Goal: Check status: Check status

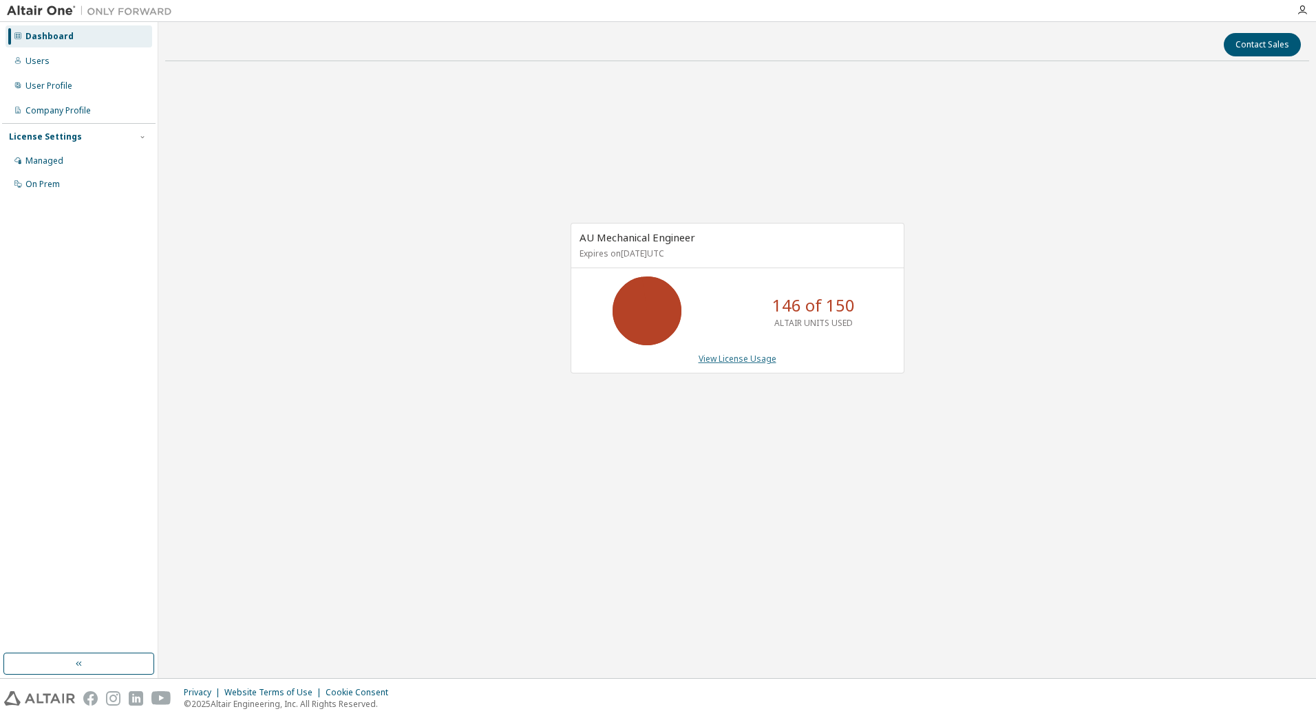
click at [724, 358] on link "View License Usage" at bounding box center [737, 359] width 78 height 12
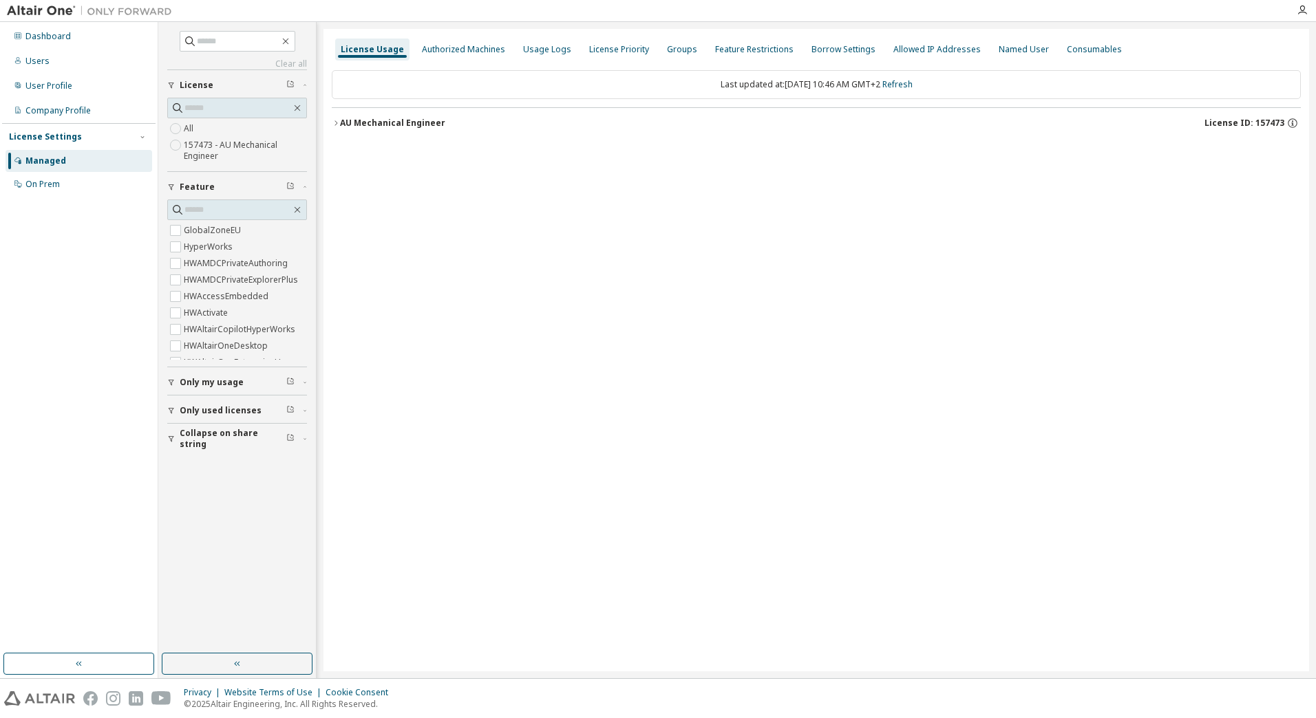
click at [337, 123] on icon "button" at bounding box center [335, 122] width 3 height 5
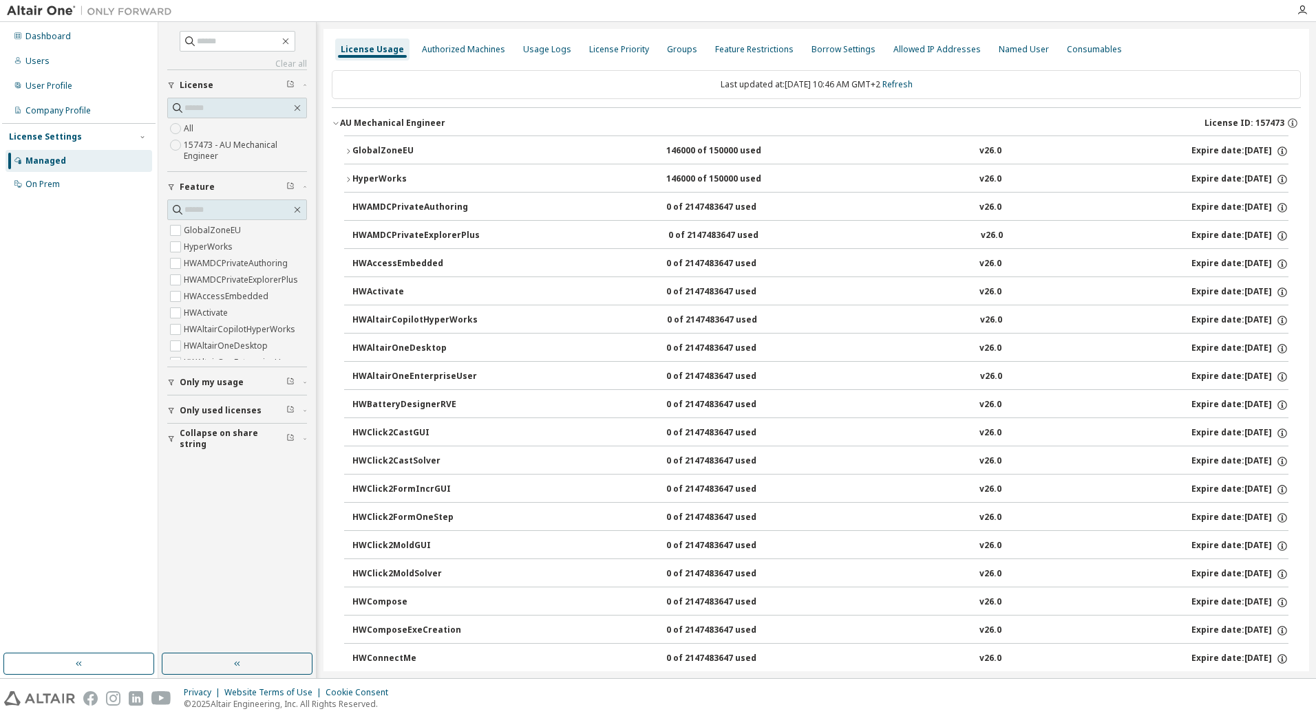
click at [350, 180] on icon "button" at bounding box center [348, 179] width 3 height 5
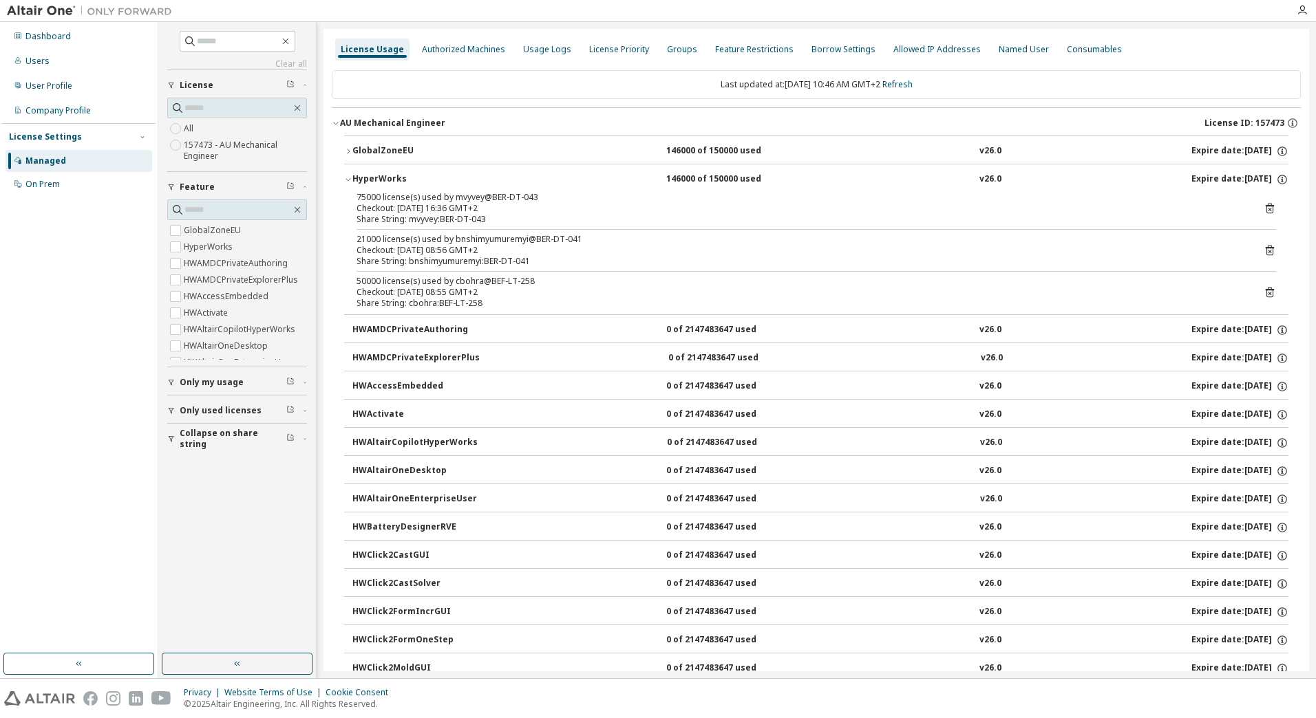
click at [354, 153] on div "GlobalZoneEU" at bounding box center [414, 151] width 124 height 12
